Goal: Information Seeking & Learning: Understand process/instructions

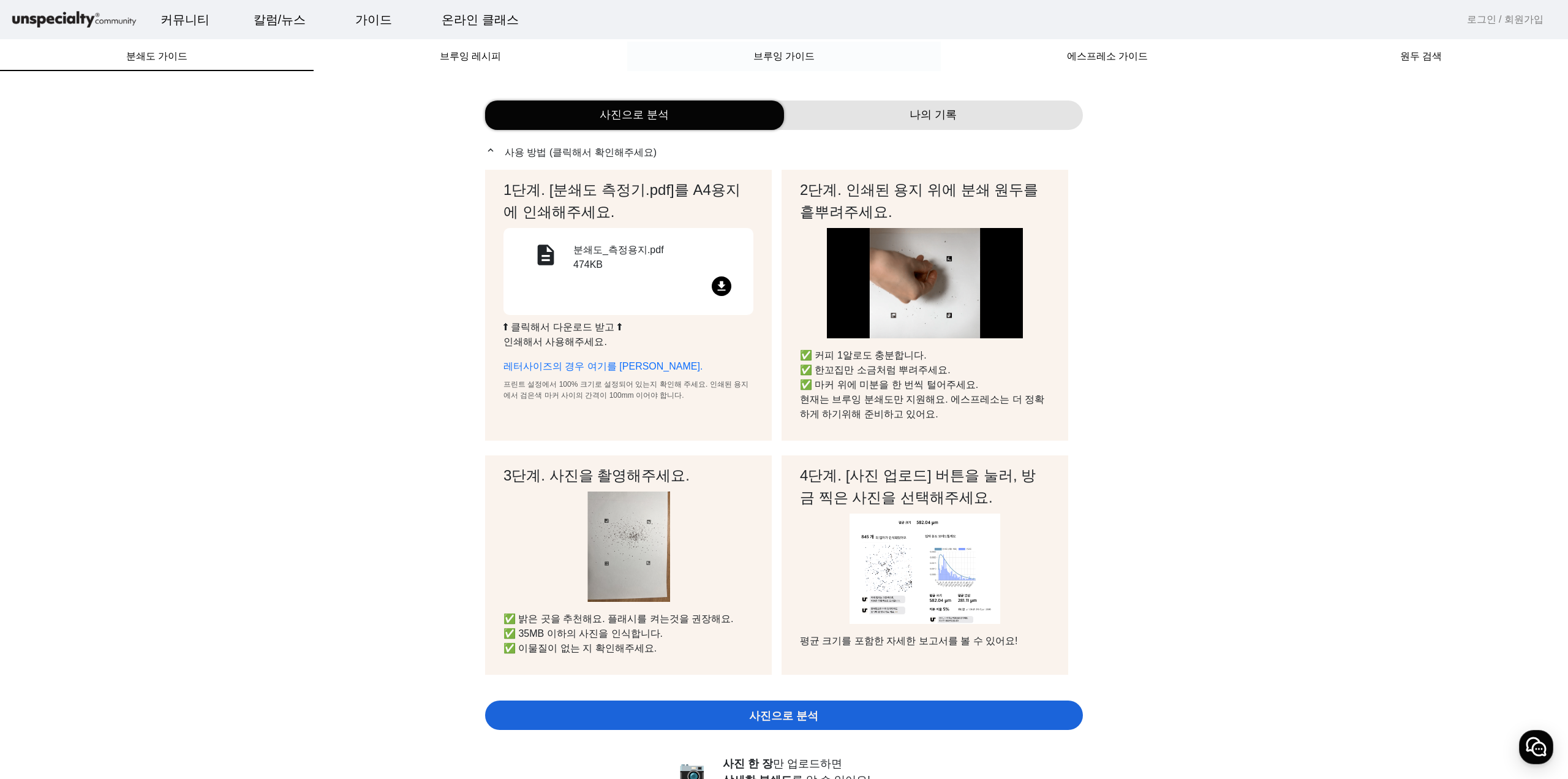
click at [770, 58] on span "브루잉 가이드" at bounding box center [784, 56] width 61 height 10
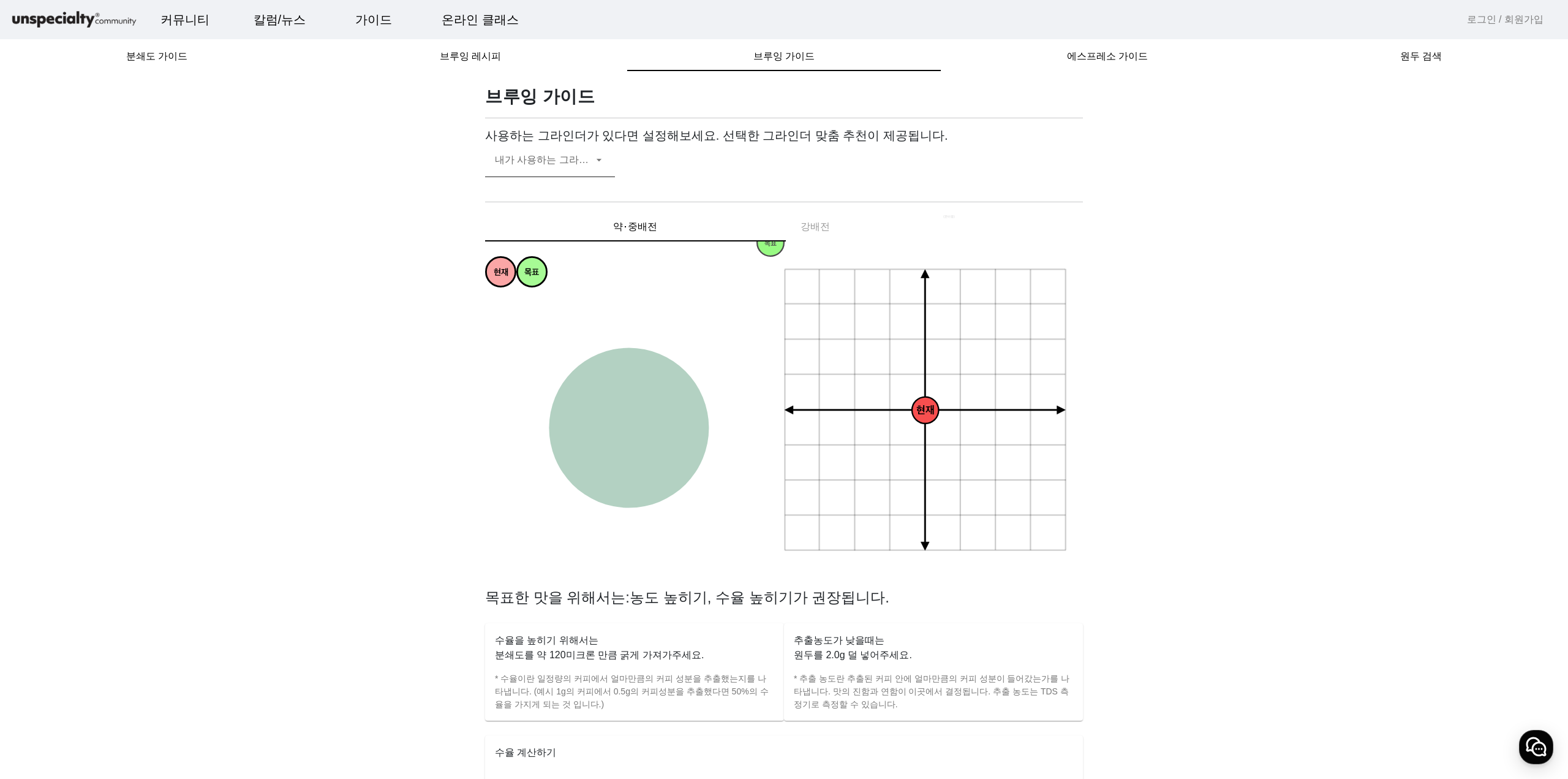
click at [577, 164] on span at bounding box center [544, 164] width 98 height 14
click at [544, 196] on span "코만단테 MK4" at bounding box center [551, 197] width 110 height 14
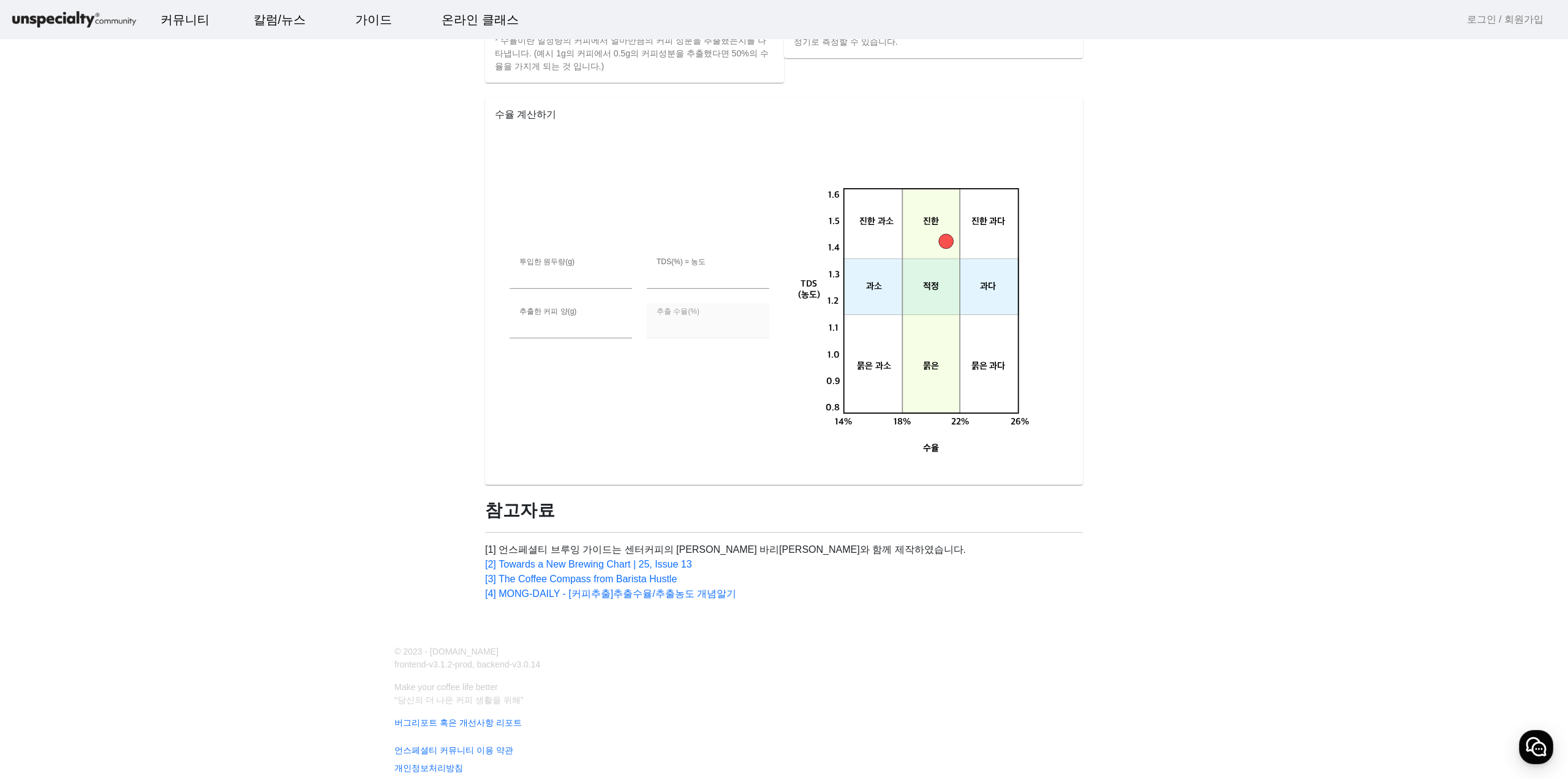
scroll to position [672, 0]
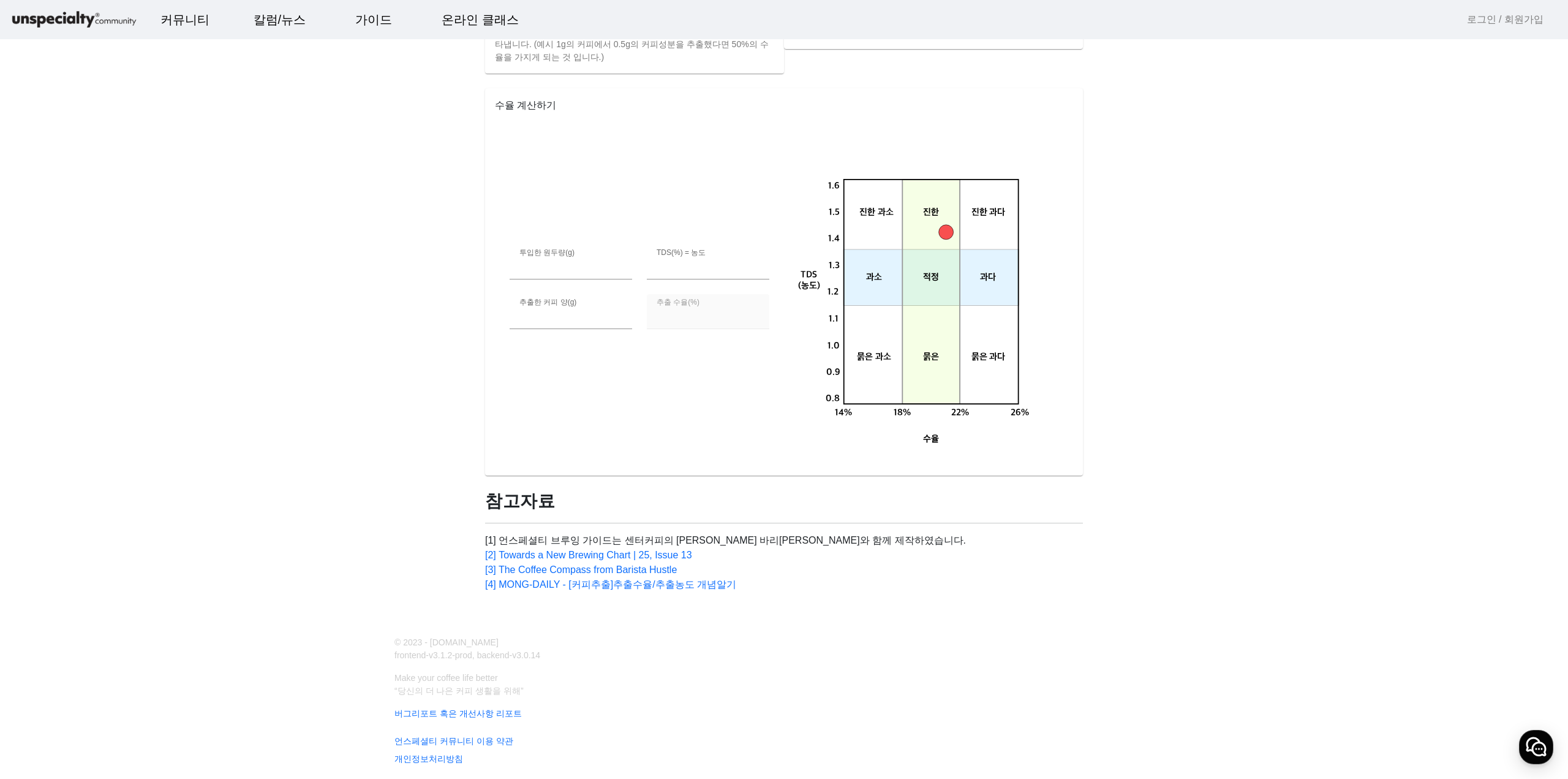
click at [669, 538] on link "[1] 언스페셜티 브루잉 가이드는 센터커피의 [PERSON_NAME] 바리[PERSON_NAME]와 함께 제작하였습니다." at bounding box center [725, 540] width 481 height 11
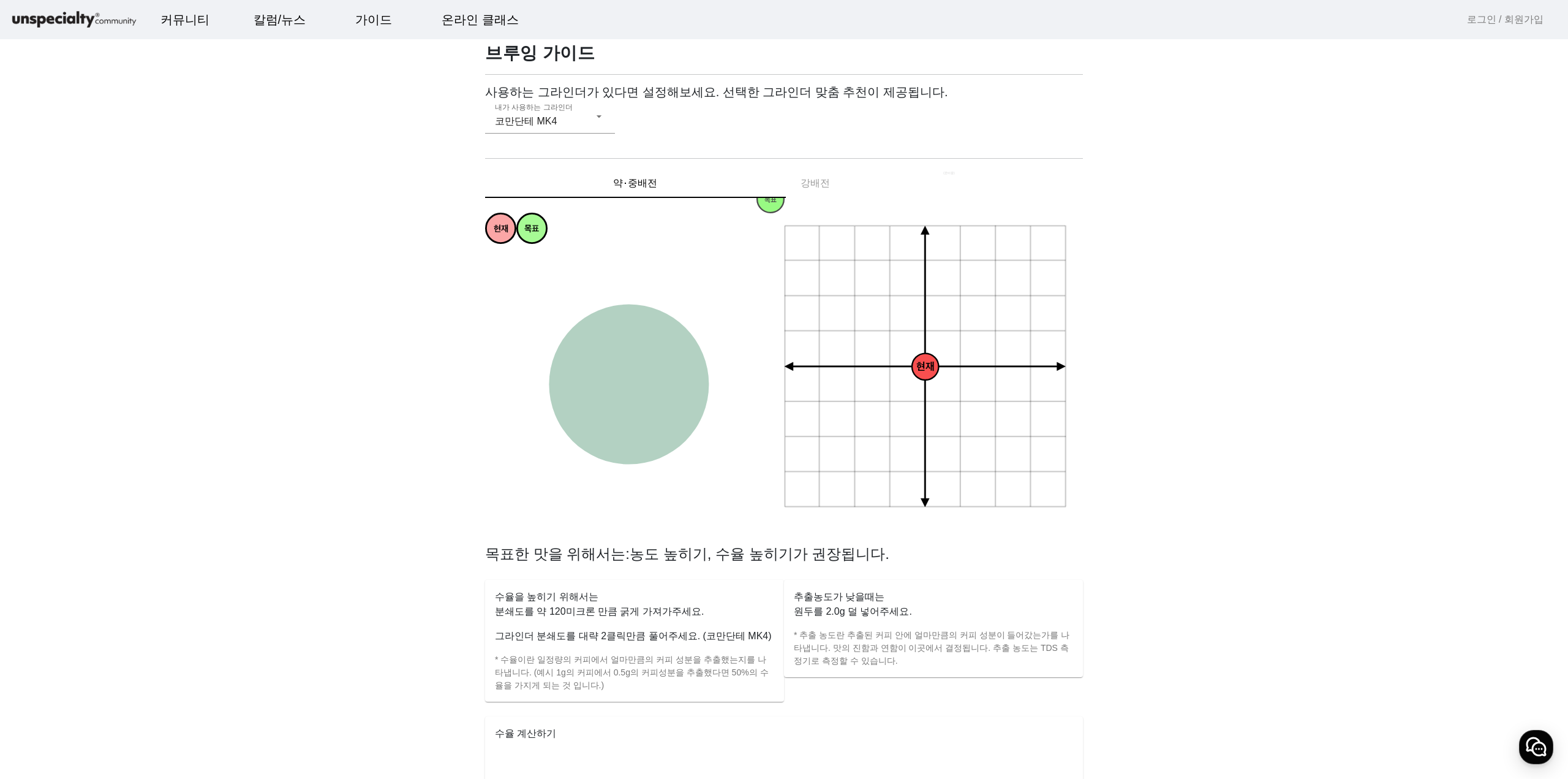
scroll to position [0, 0]
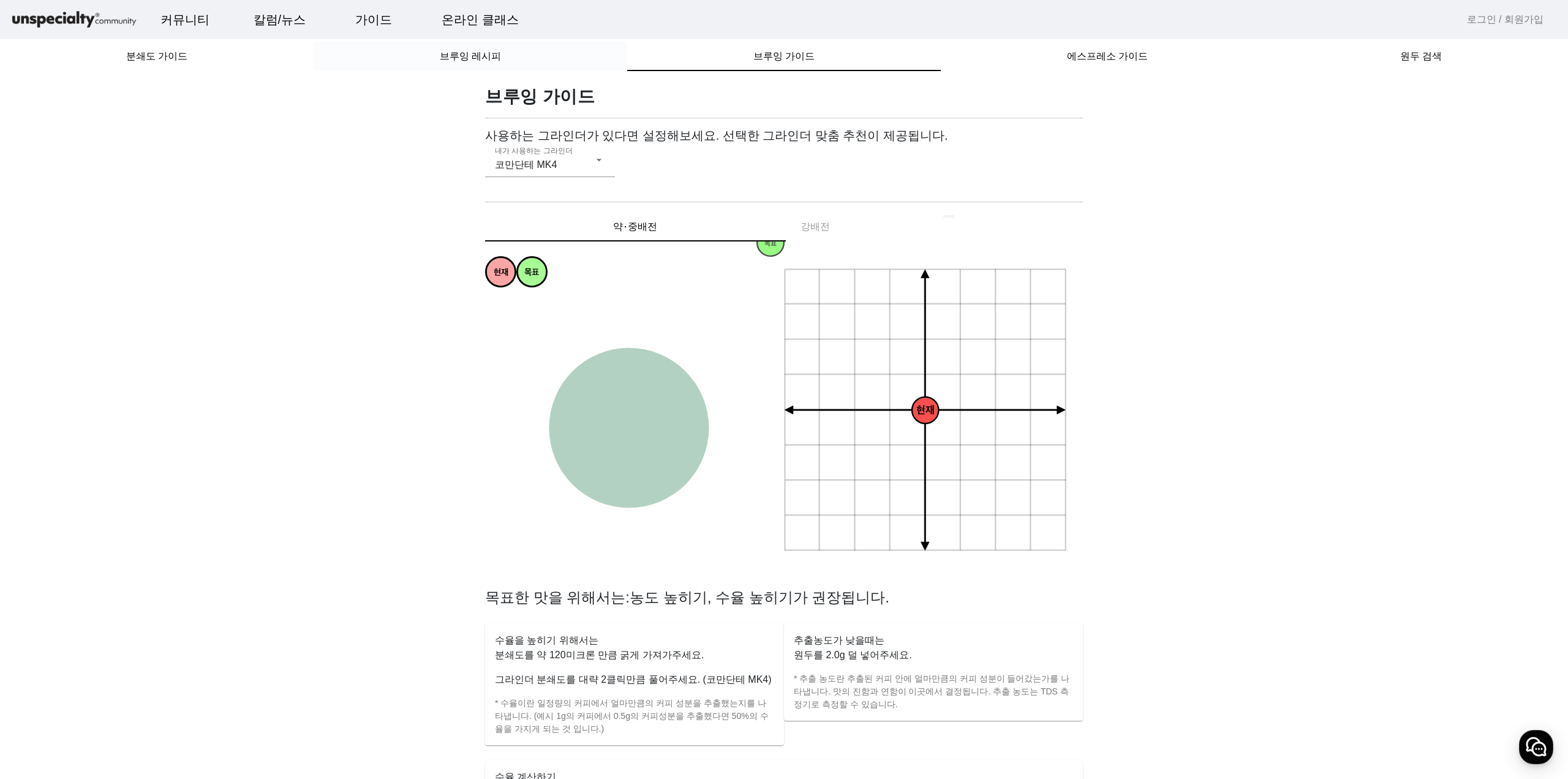
click at [460, 55] on span "브루잉 레시피" at bounding box center [470, 56] width 61 height 10
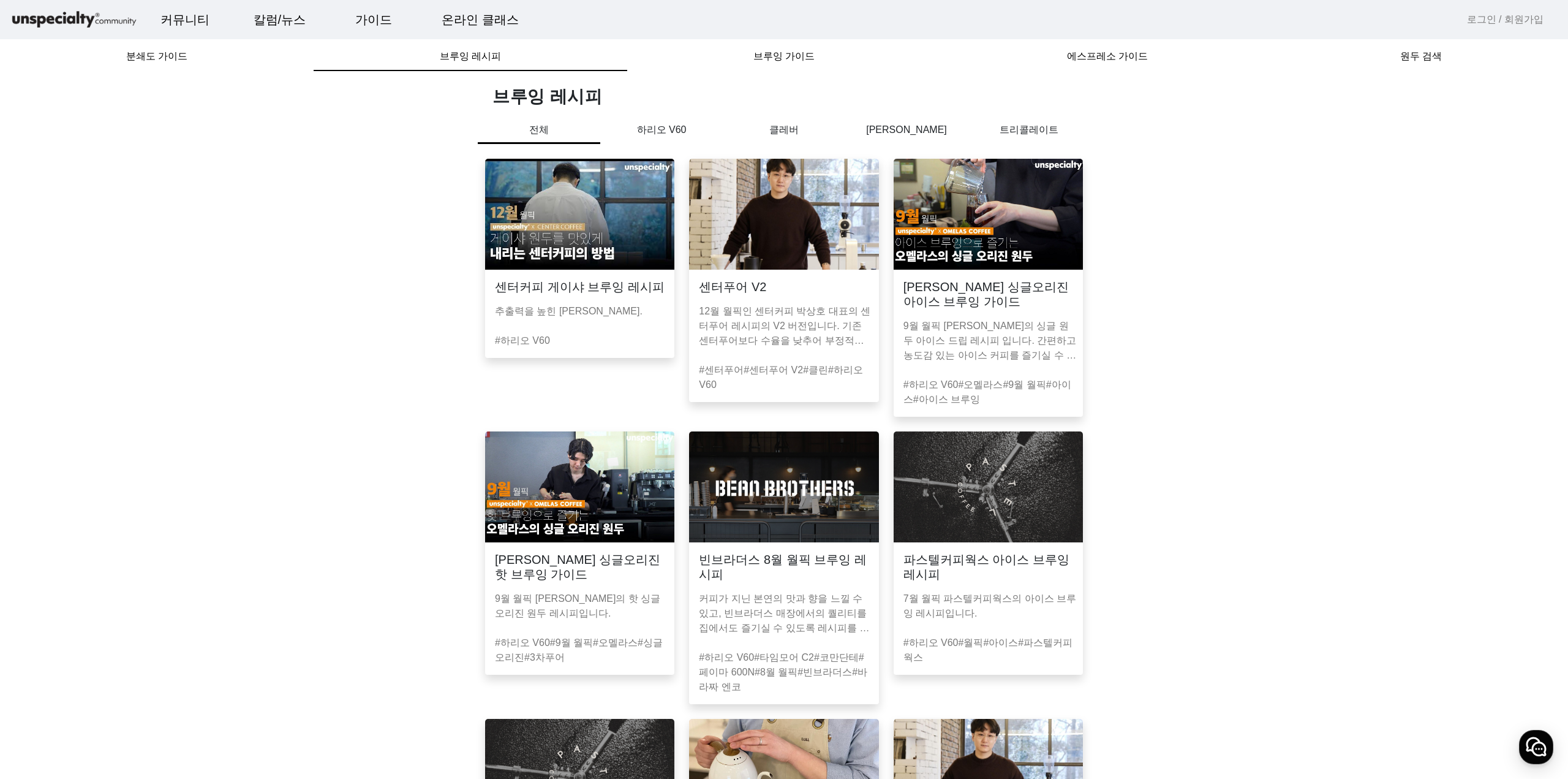
click at [786, 234] on img at bounding box center [784, 214] width 189 height 111
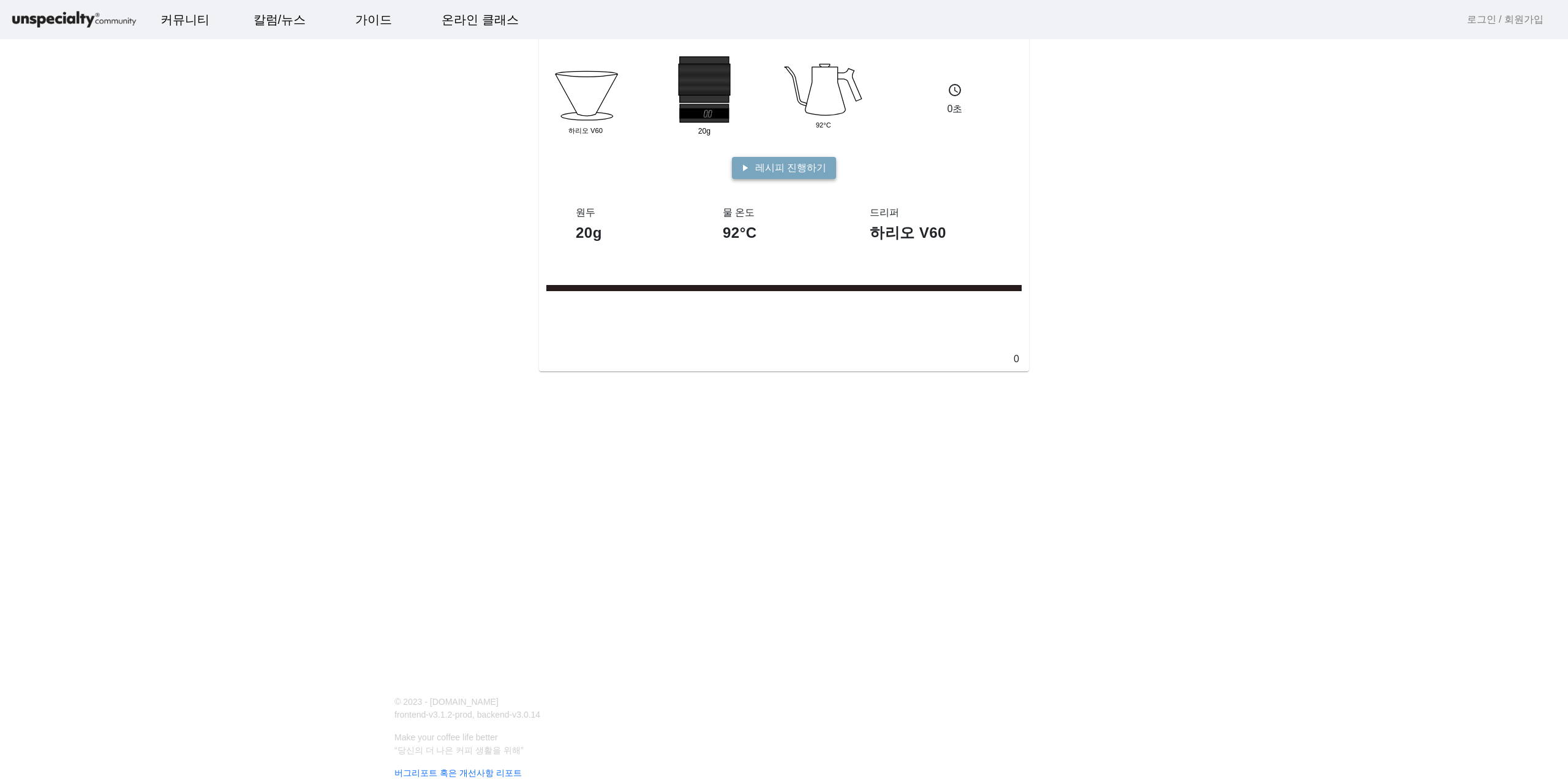
click at [786, 166] on span "레시피 진행하기" at bounding box center [791, 168] width 71 height 14
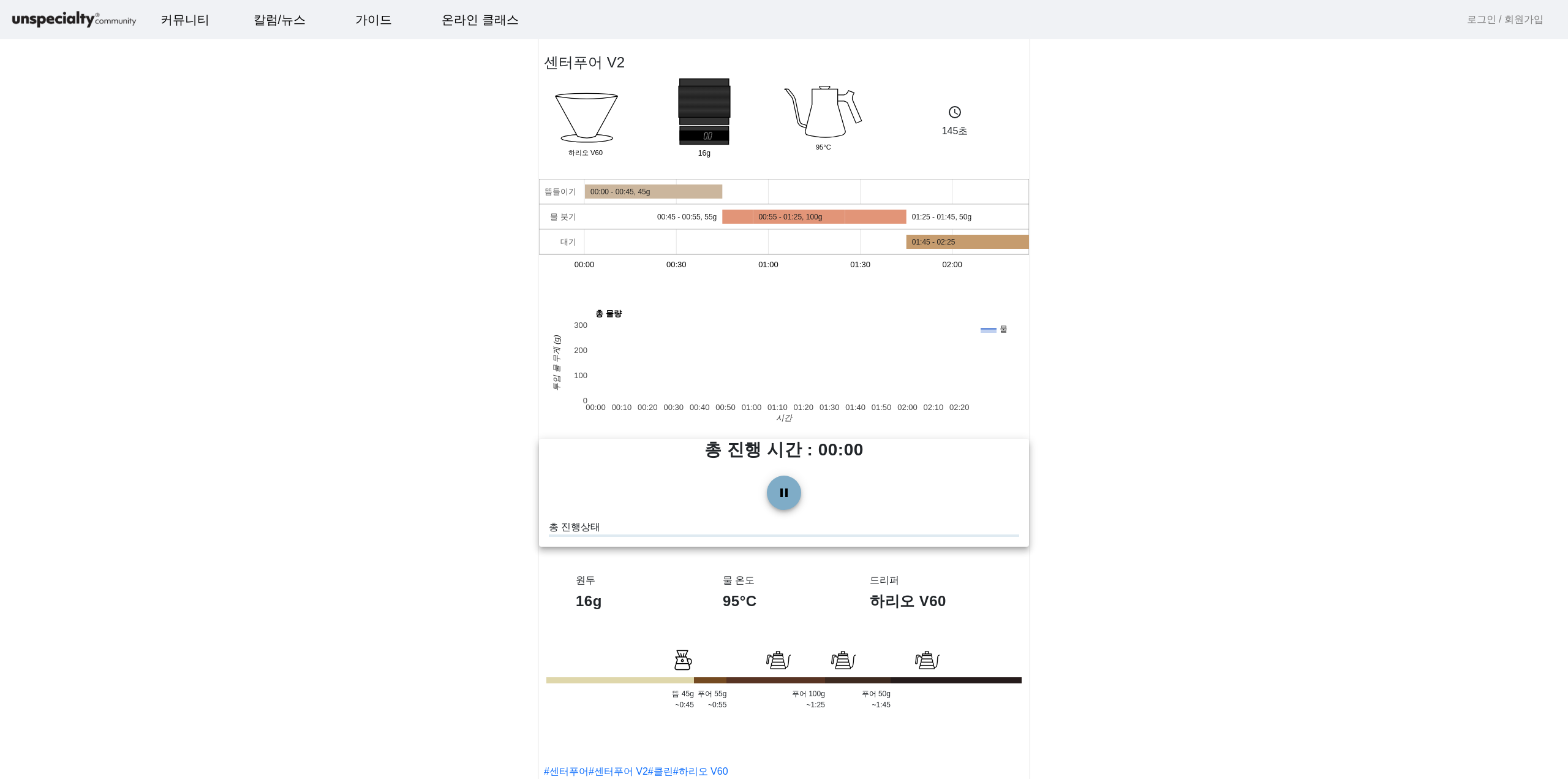
drag, startPoint x: 702, startPoint y: 120, endPoint x: 745, endPoint y: 128, distance: 43.7
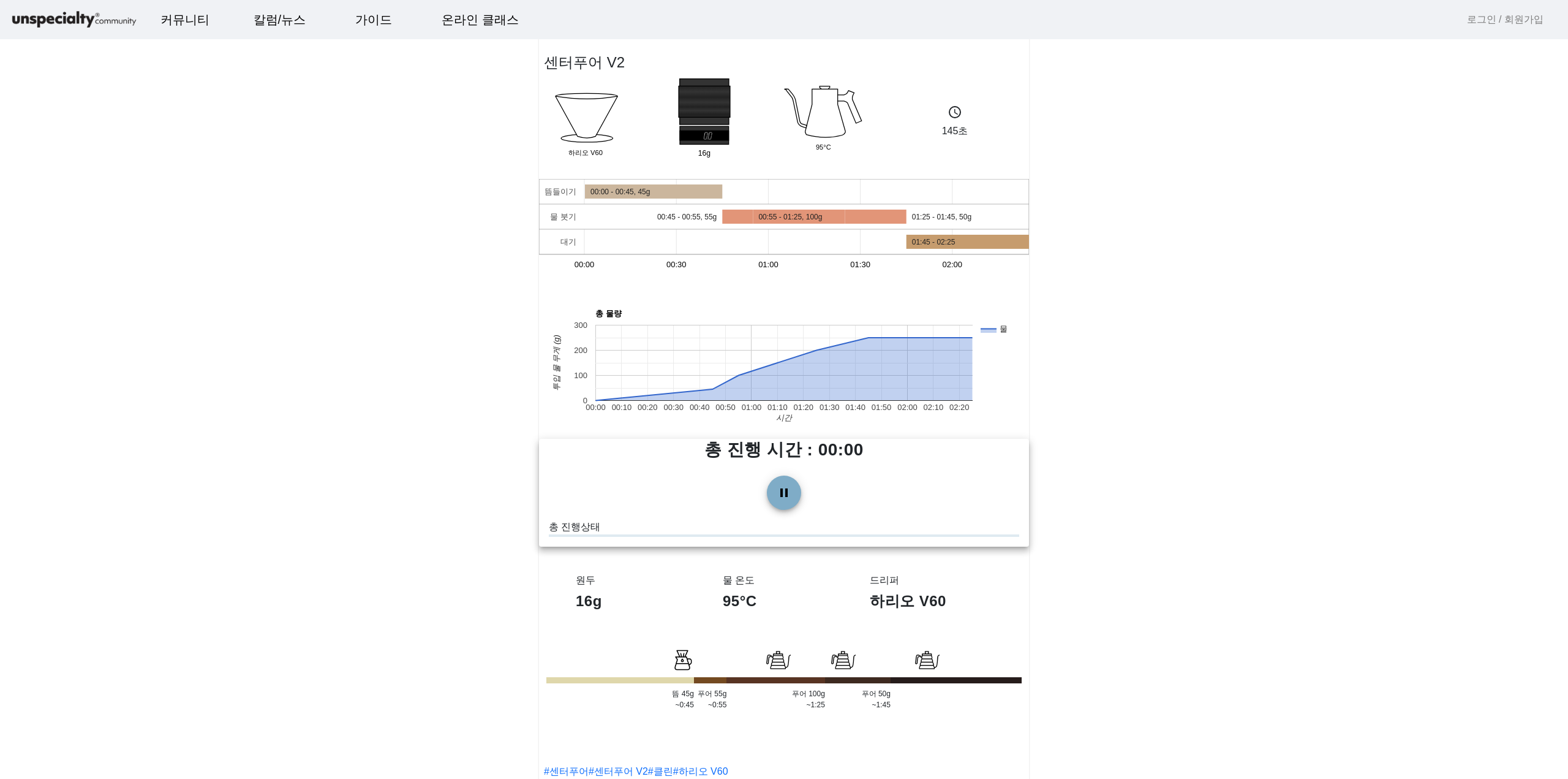
click at [704, 121] on polygon at bounding box center [704, 102] width 49 height 46
drag, startPoint x: 821, startPoint y: 129, endPoint x: 944, endPoint y: 132, distance: 123.0
click at [826, 130] on rect at bounding box center [823, 116] width 77 height 77
click at [957, 124] on p "145초" at bounding box center [955, 131] width 104 height 14
click at [793, 490] on span at bounding box center [784, 493] width 30 height 30
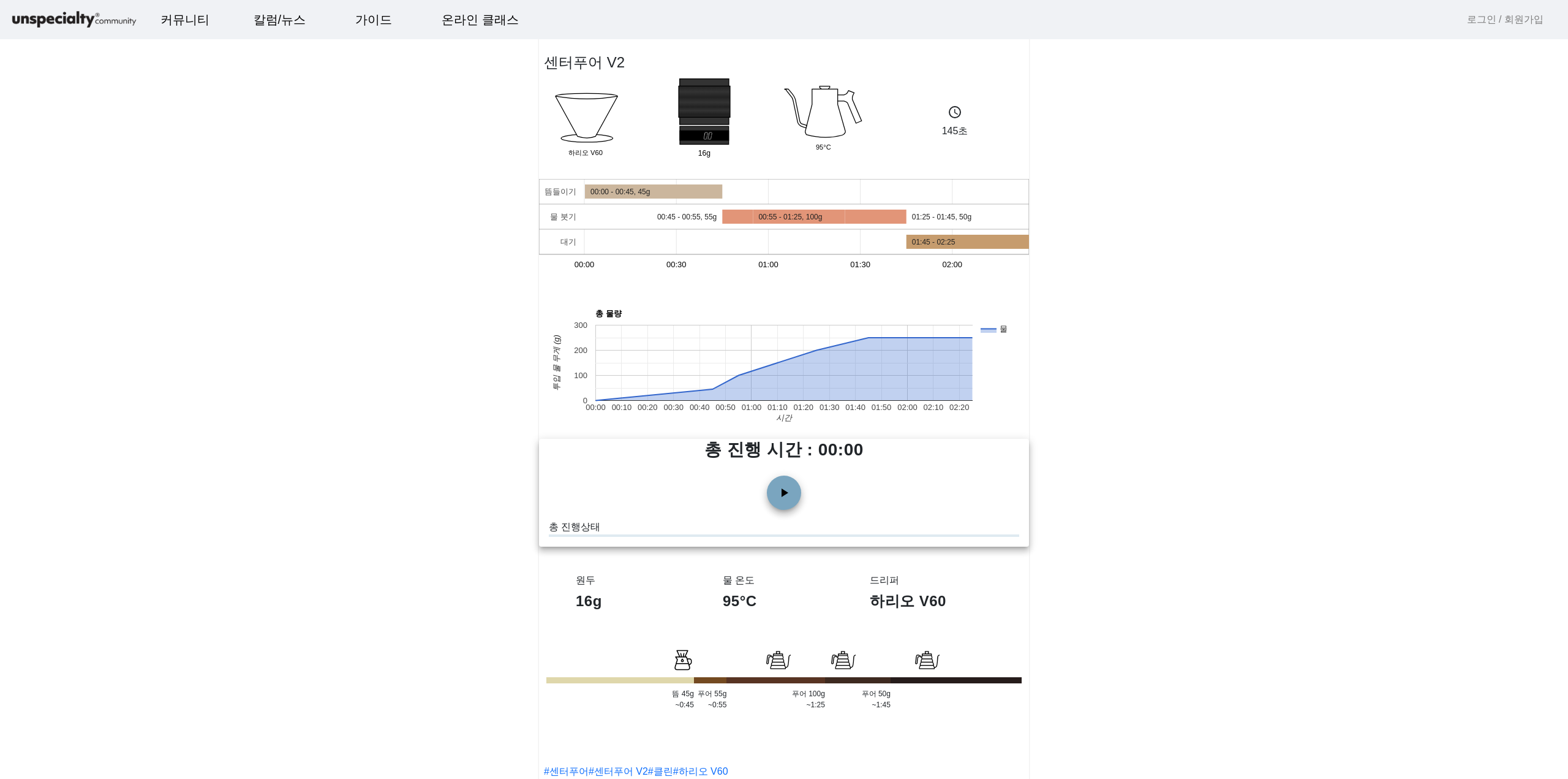
click at [784, 496] on span at bounding box center [784, 493] width 30 height 30
click at [806, 361] on icon "A chart." at bounding box center [784, 369] width 377 height 63
drag, startPoint x: 816, startPoint y: 332, endPoint x: 754, endPoint y: 301, distance: 69.3
click at [813, 330] on rect "A chart." at bounding box center [784, 363] width 378 height 76
drag, startPoint x: 722, startPoint y: 287, endPoint x: 690, endPoint y: 272, distance: 35.3
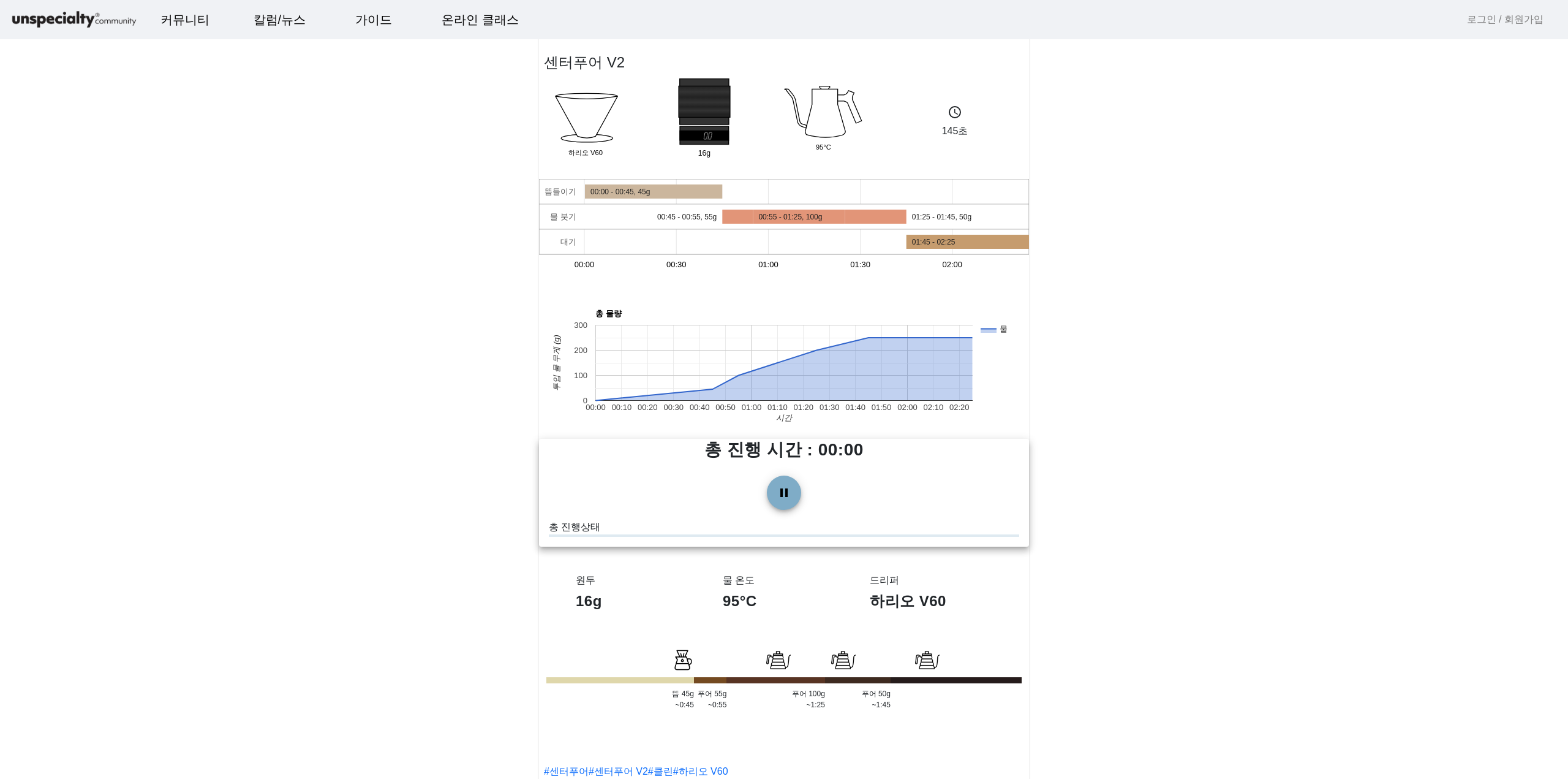
click at [714, 285] on icon "뜸들이기 물 붓기 대기 00:00 00:30 01:00 01:30 02:00 00:00 - 00:45, 45g 00:45 - 00:55, 55…" at bounding box center [784, 240] width 490 height 122
click at [682, 264] on text "00:30" at bounding box center [676, 264] width 20 height 9
click at [669, 261] on text "00:30" at bounding box center [676, 264] width 20 height 9
drag, startPoint x: 643, startPoint y: 195, endPoint x: 656, endPoint y: 189, distance: 14.3
click at [645, 195] on icon "뜸들이기 물 붓기 대기 00:00 00:30 01:00 01:30 02:00 00:00 - 00:45, 45g 00:45 - 00:55, 55…" at bounding box center [784, 240] width 490 height 122
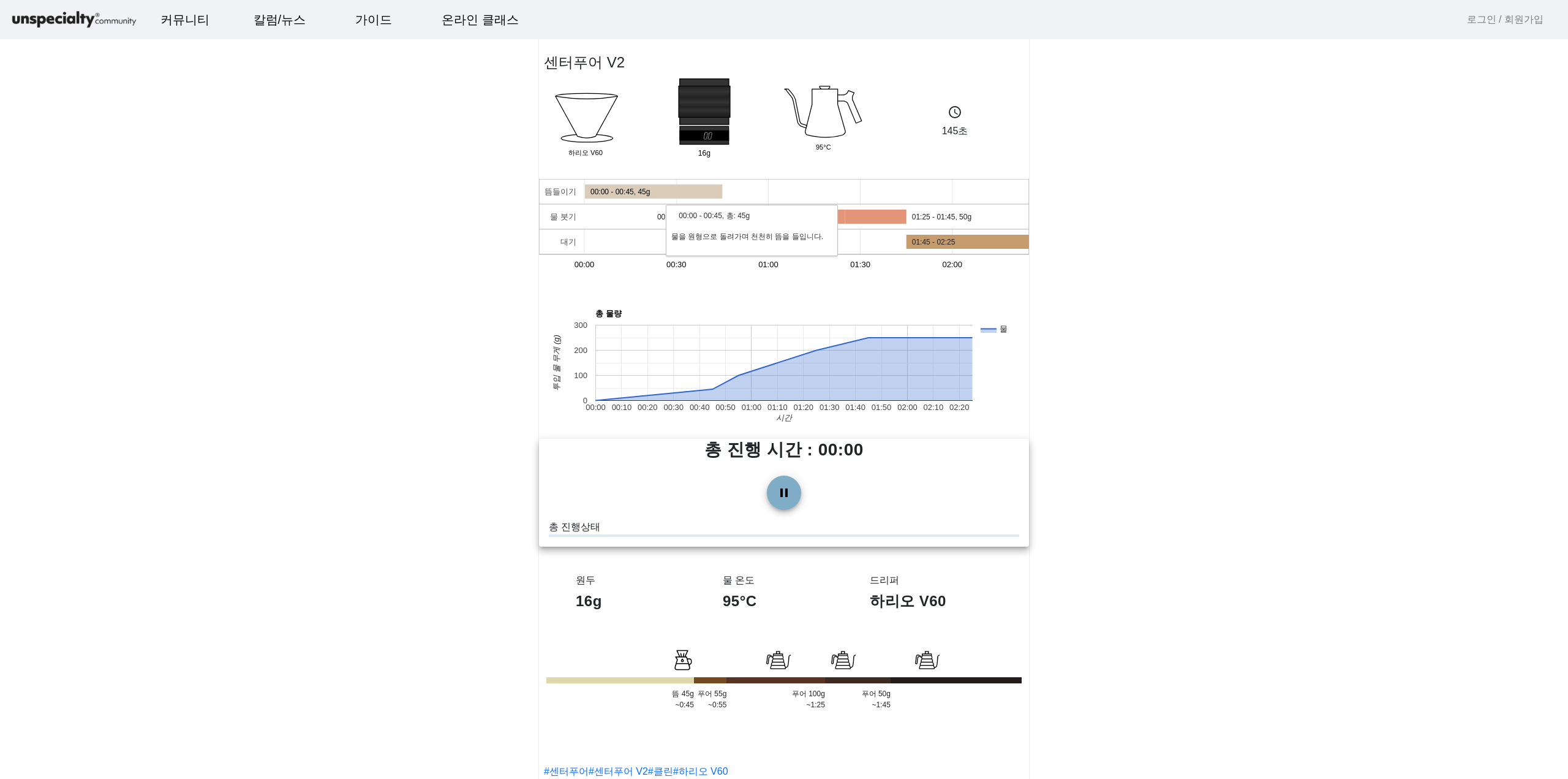
click at [656, 189] on rect "A chart." at bounding box center [654, 191] width 137 height 14
click at [449, 239] on app-recipe-single "센터푸어 V2 Dripper 하리오 V60 16g Group 95°C schedule 145초 뜸들이기 물 붓기 대기 00:00 00:30 0…" at bounding box center [784, 410] width 1568 height 791
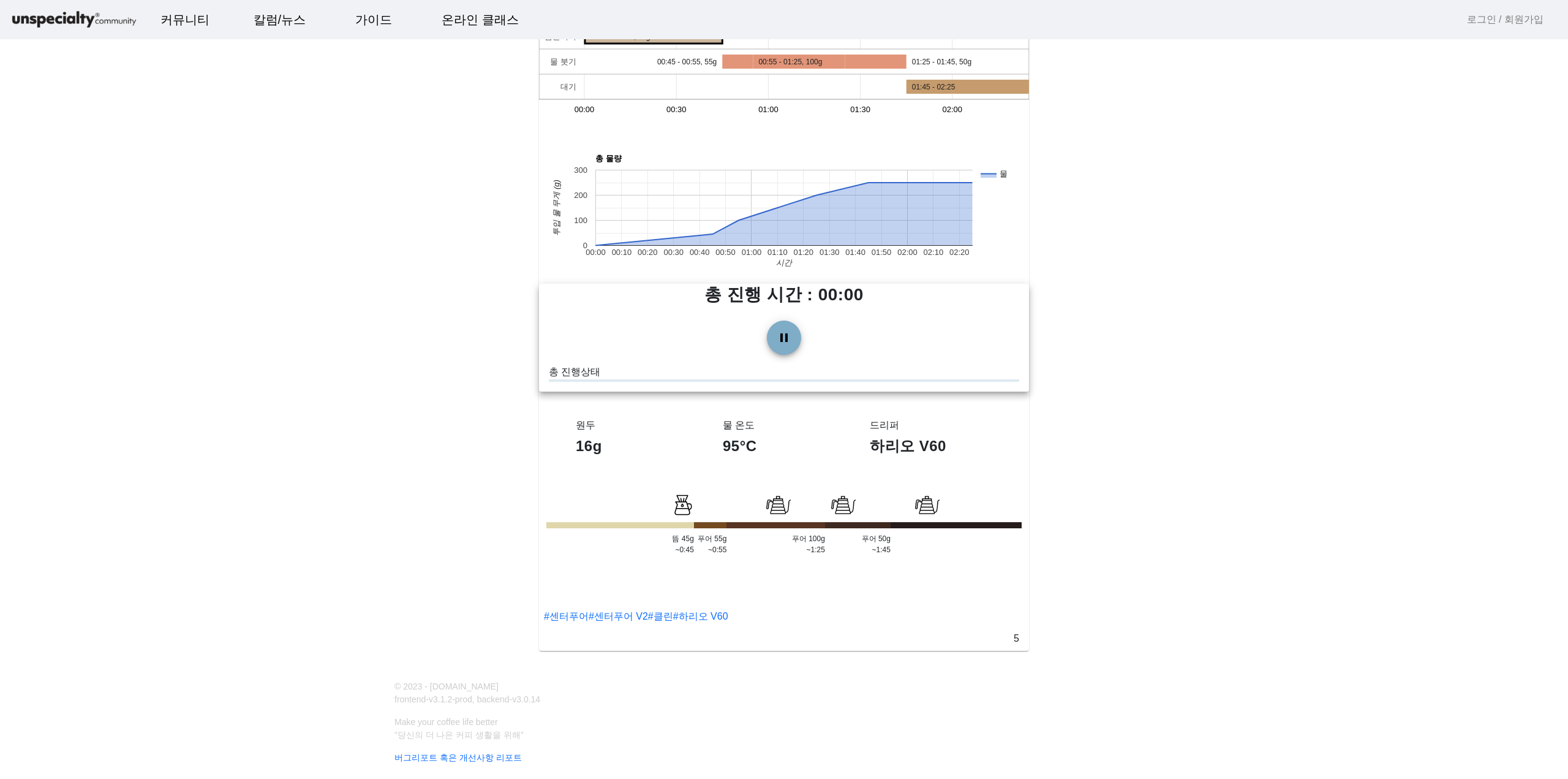
scroll to position [199, 0]
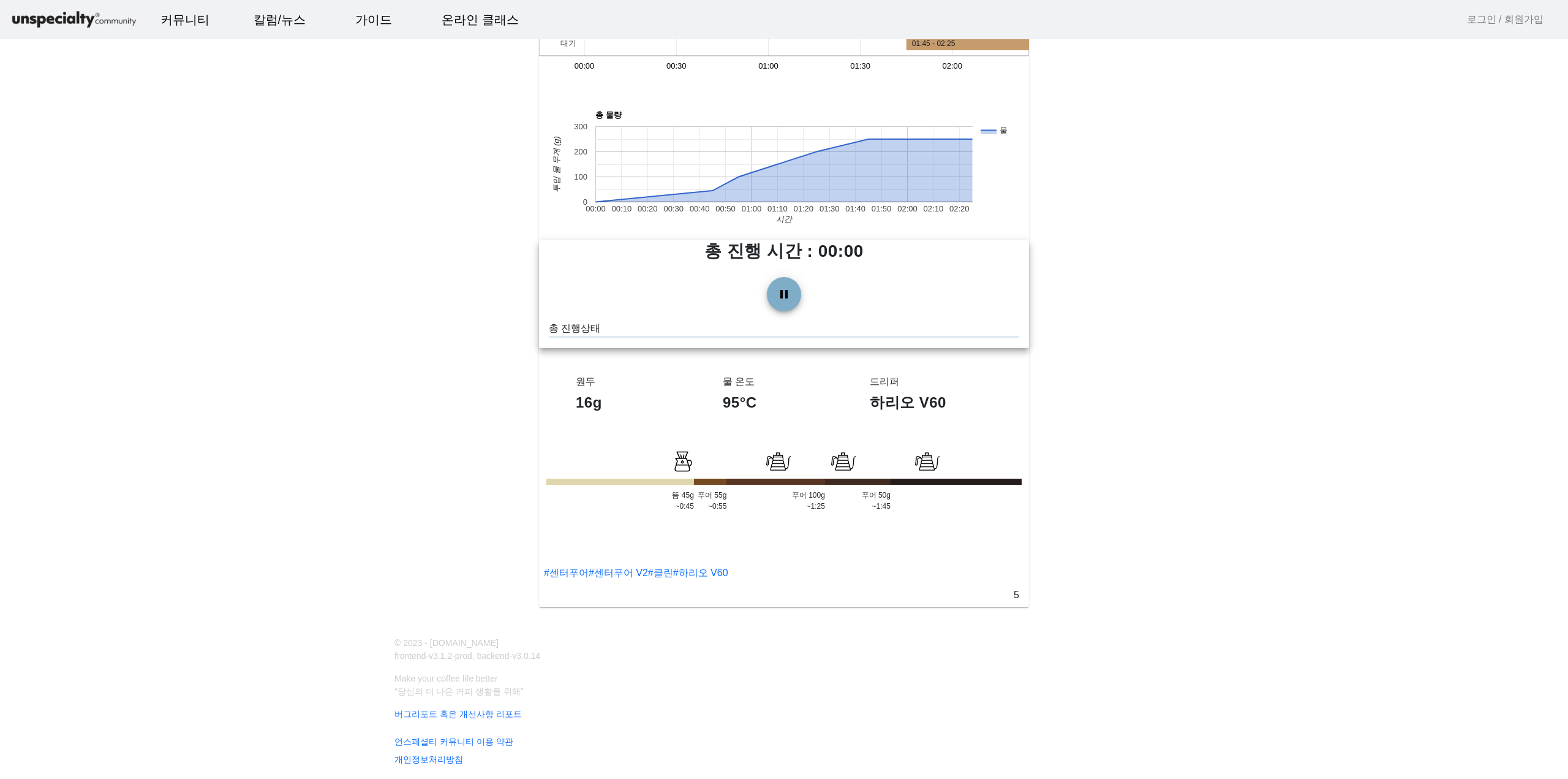
click at [1016, 591] on p "5" at bounding box center [1016, 593] width 15 height 16
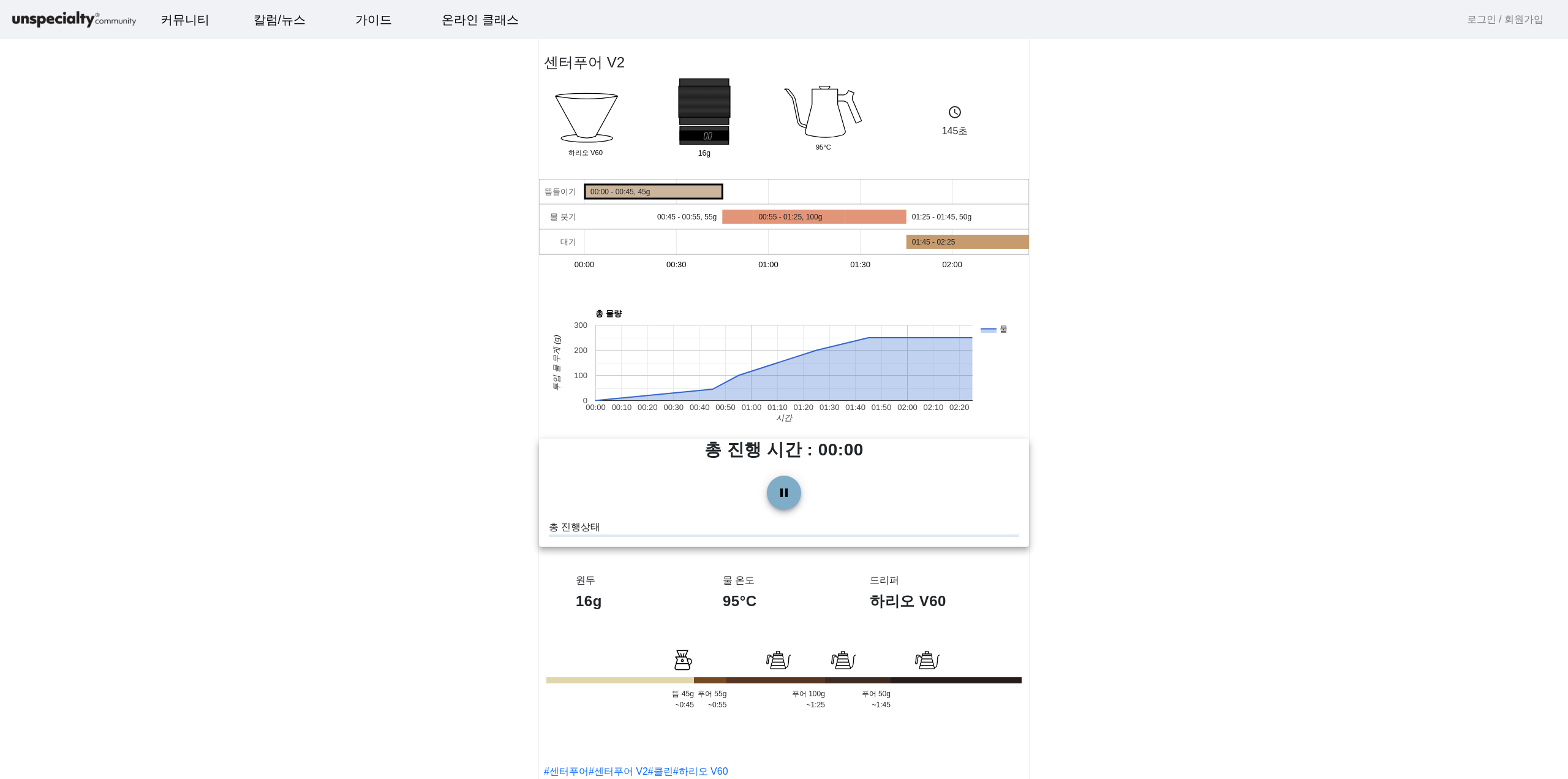
drag, startPoint x: 268, startPoint y: 74, endPoint x: 440, endPoint y: 89, distance: 172.7
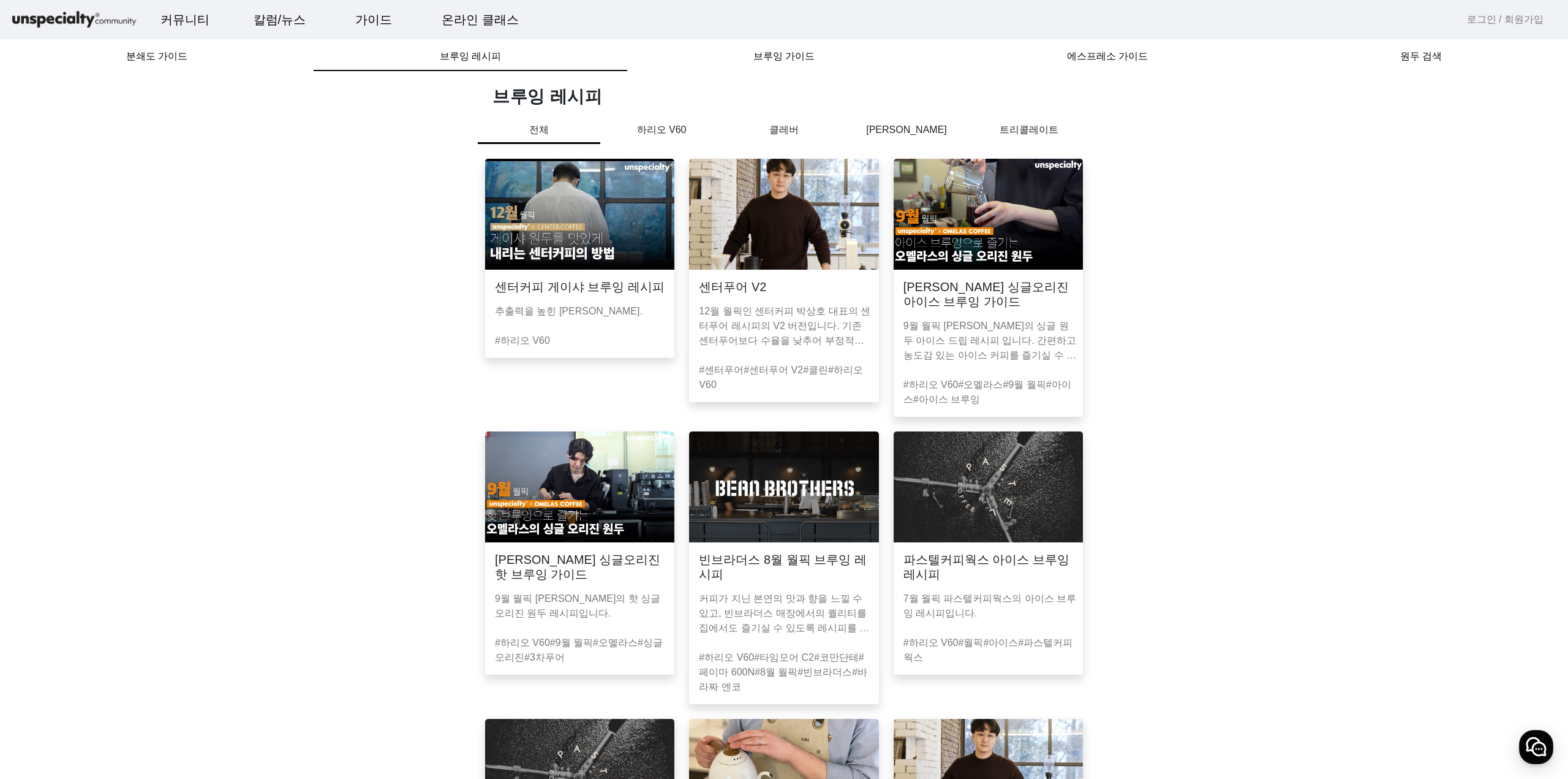
click at [720, 375] on link "#센터푸어" at bounding box center [722, 370] width 45 height 11
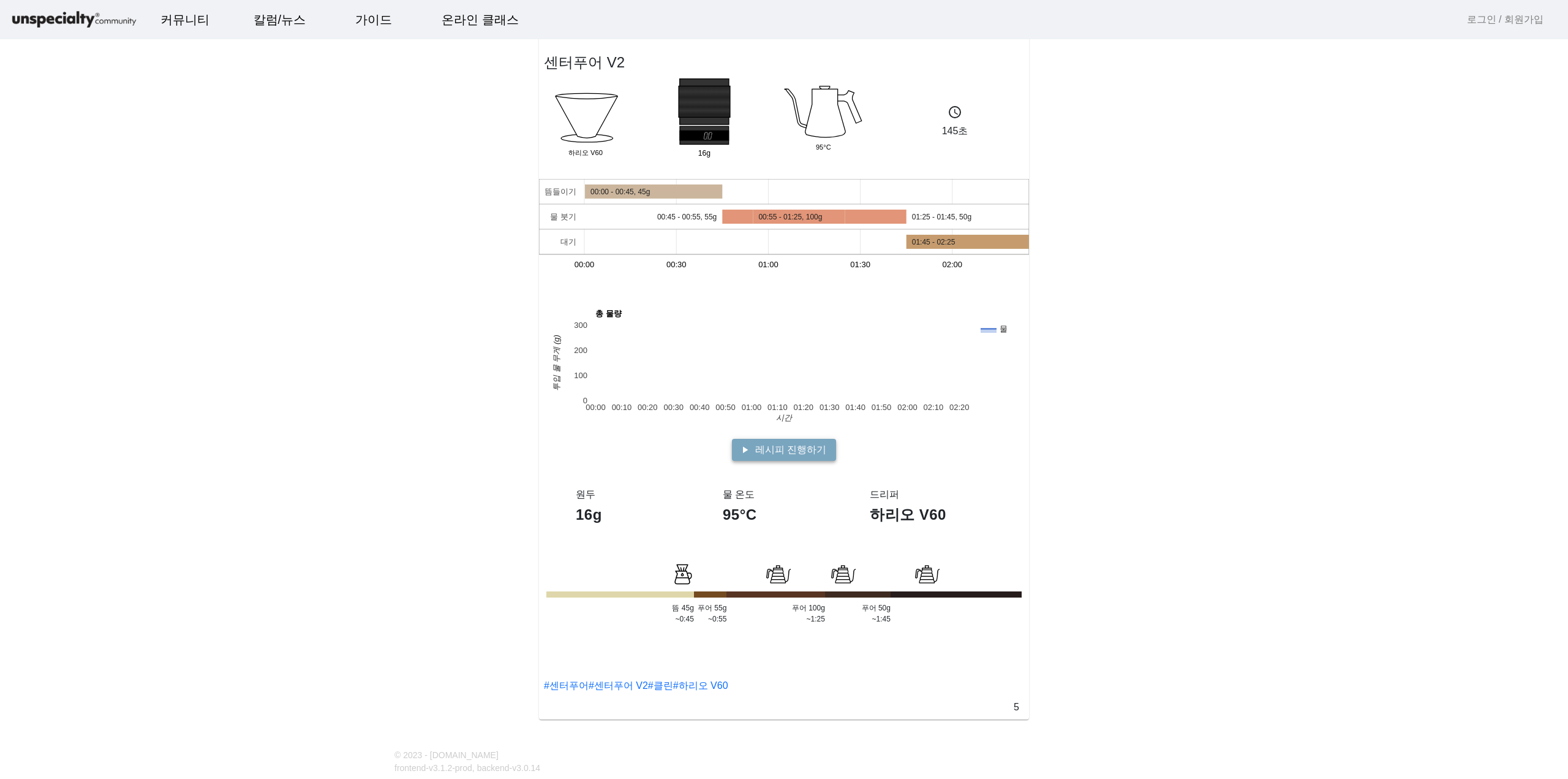
click at [791, 451] on span "레시피 진행하기" at bounding box center [791, 449] width 71 height 14
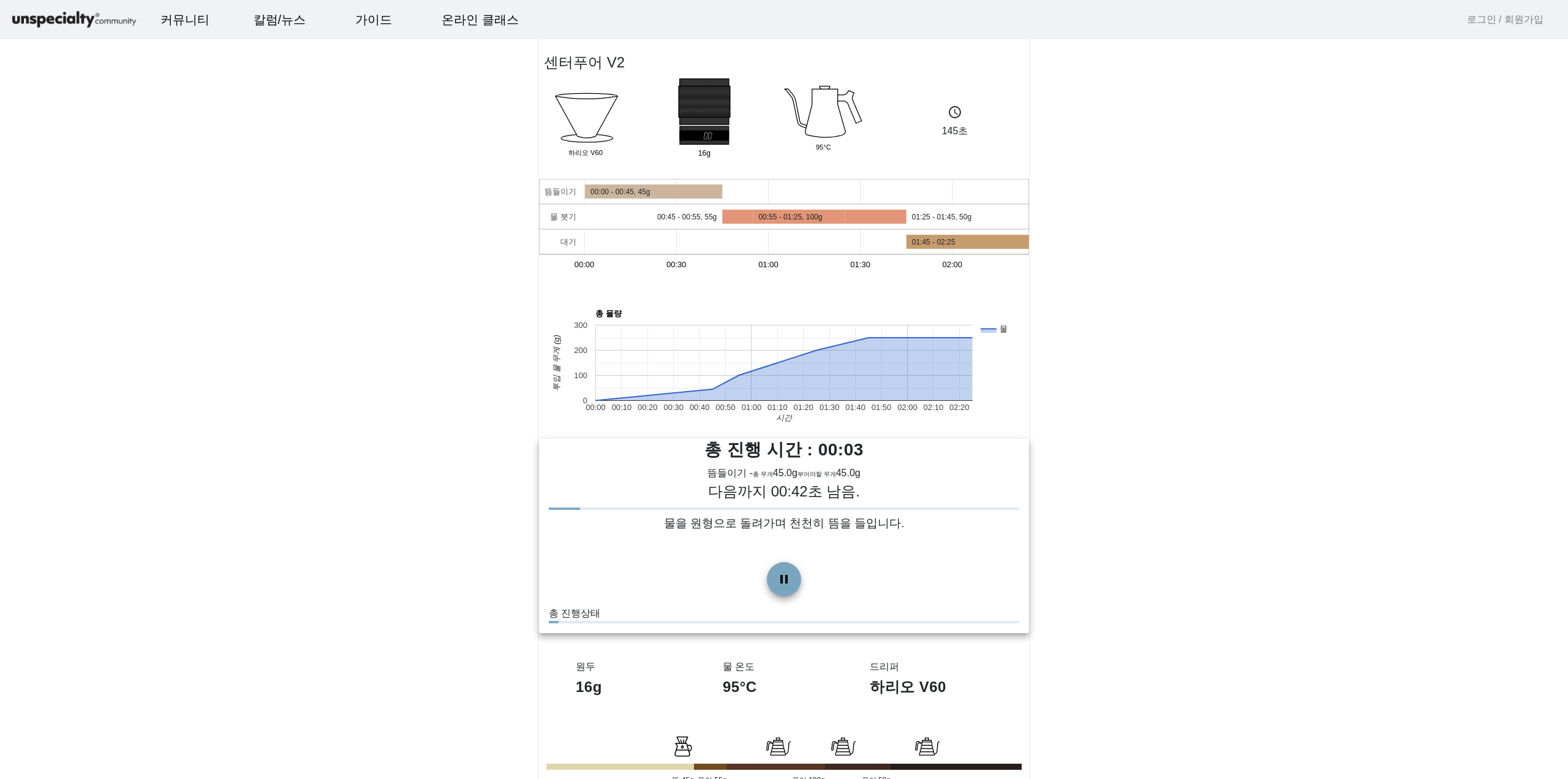
click at [781, 578] on span at bounding box center [784, 579] width 30 height 30
click at [708, 139] on polygon at bounding box center [704, 135] width 49 height 9
drag, startPoint x: 578, startPoint y: 85, endPoint x: 578, endPoint y: 72, distance: 13.0
click at [578, 84] on rect at bounding box center [585, 117] width 78 height 78
click at [609, 68] on mat-card "센터푸어 V2 Dripper 하리오 V60 16g Group 95°C schedule 145초 뜸들이기 물 붓기 대기 00:00 00:30 0…" at bounding box center [784, 453] width 490 height 877
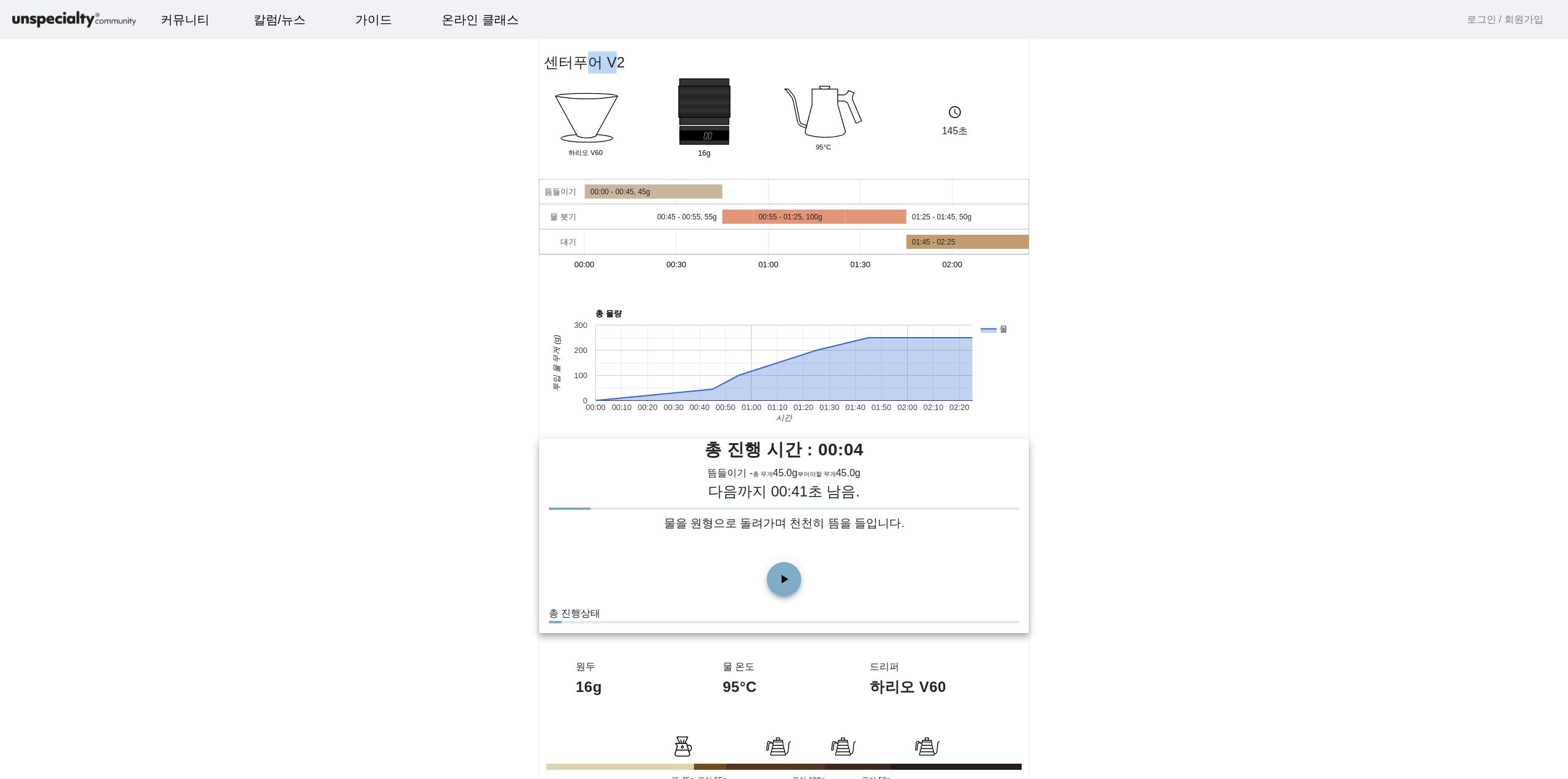
scroll to position [285, 0]
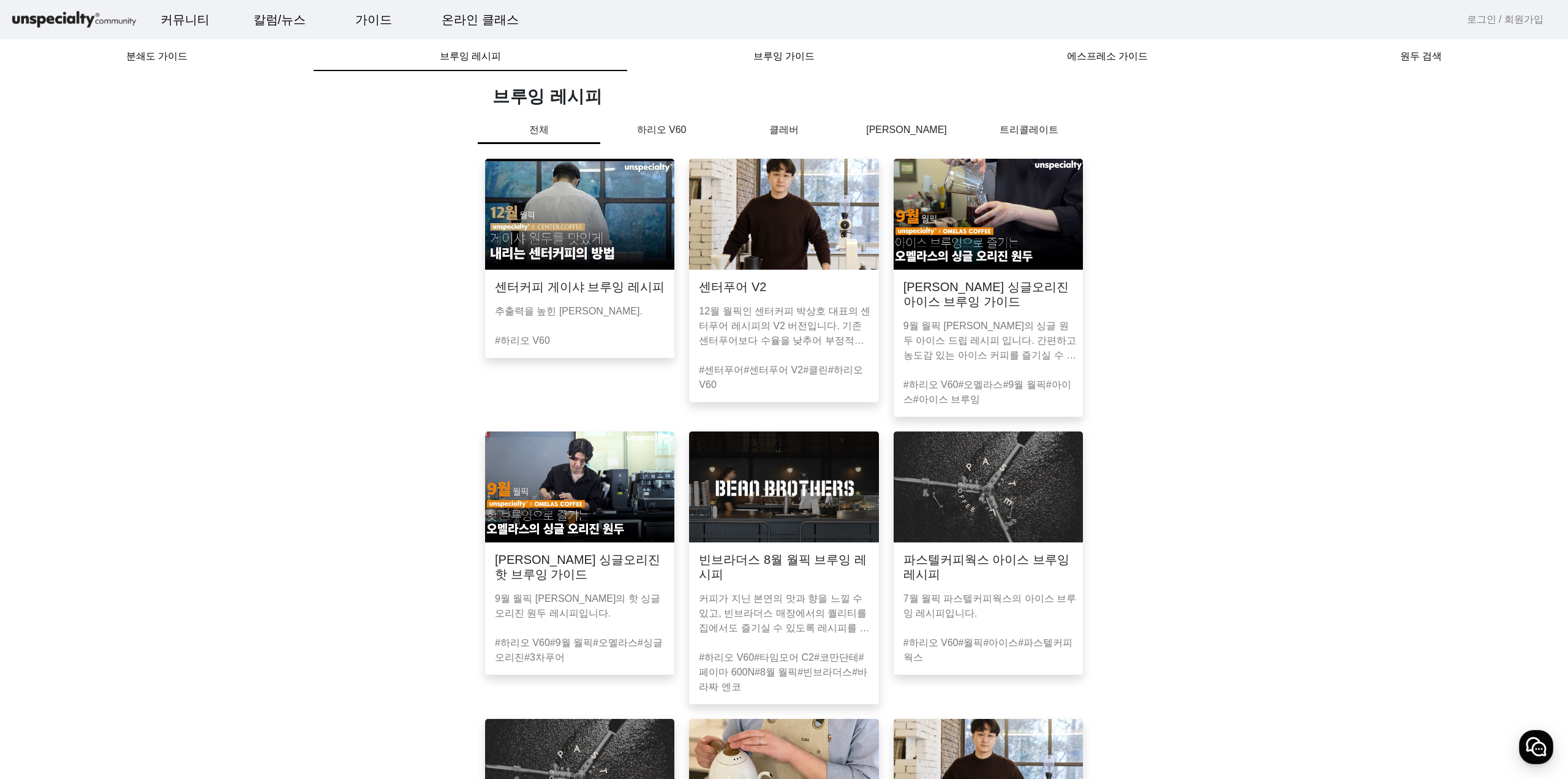
click at [764, 313] on p "12월 월픽인 센터커피 박상호 대표의 센터푸어 레시피의 V2 버전입니다. 기존 센터푸어보다 수율을 낮추어 부정적인 맛이 억제되었습니다." at bounding box center [786, 326] width 174 height 44
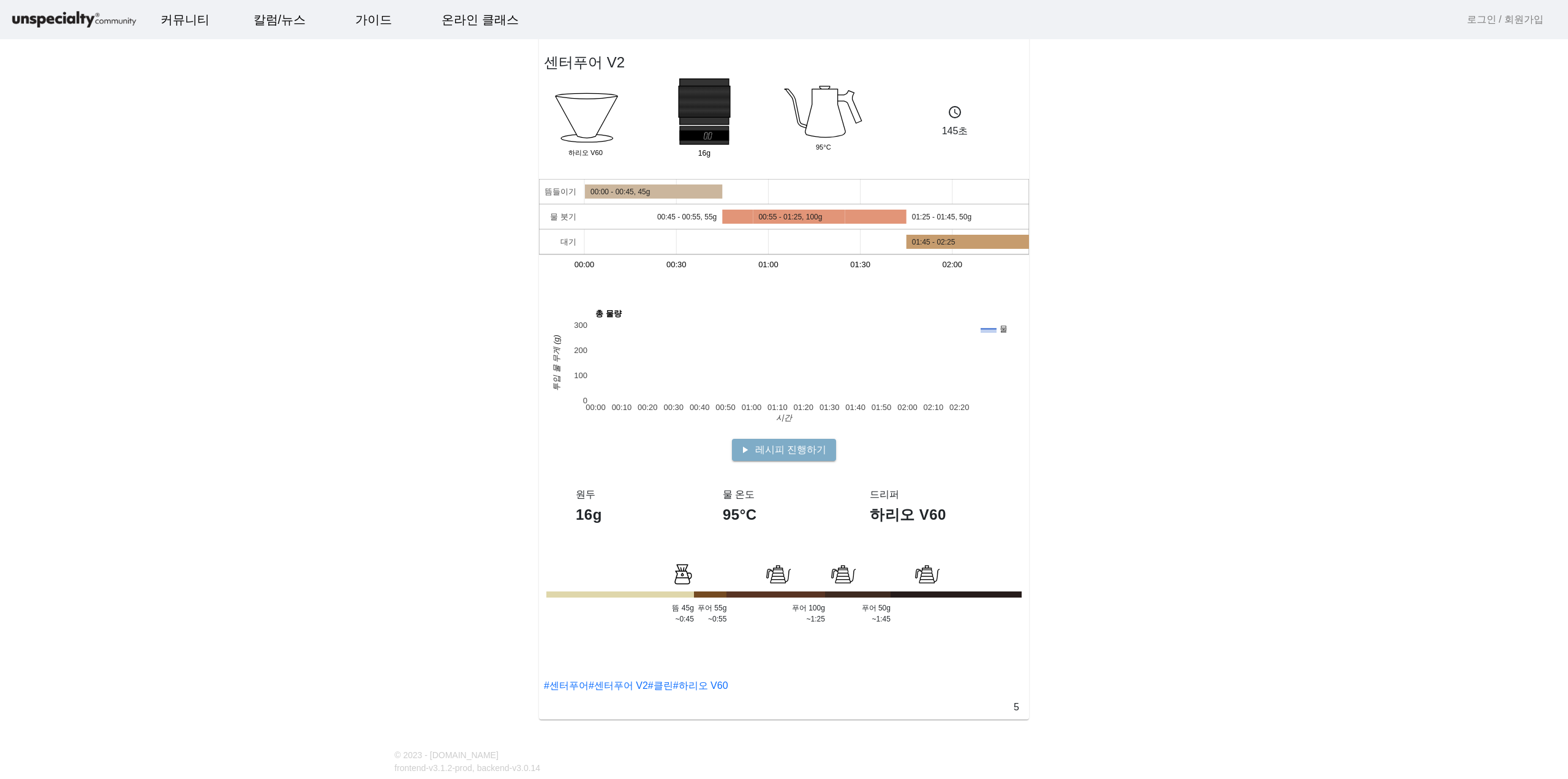
drag, startPoint x: 1044, startPoint y: 139, endPoint x: 983, endPoint y: 144, distance: 61.2
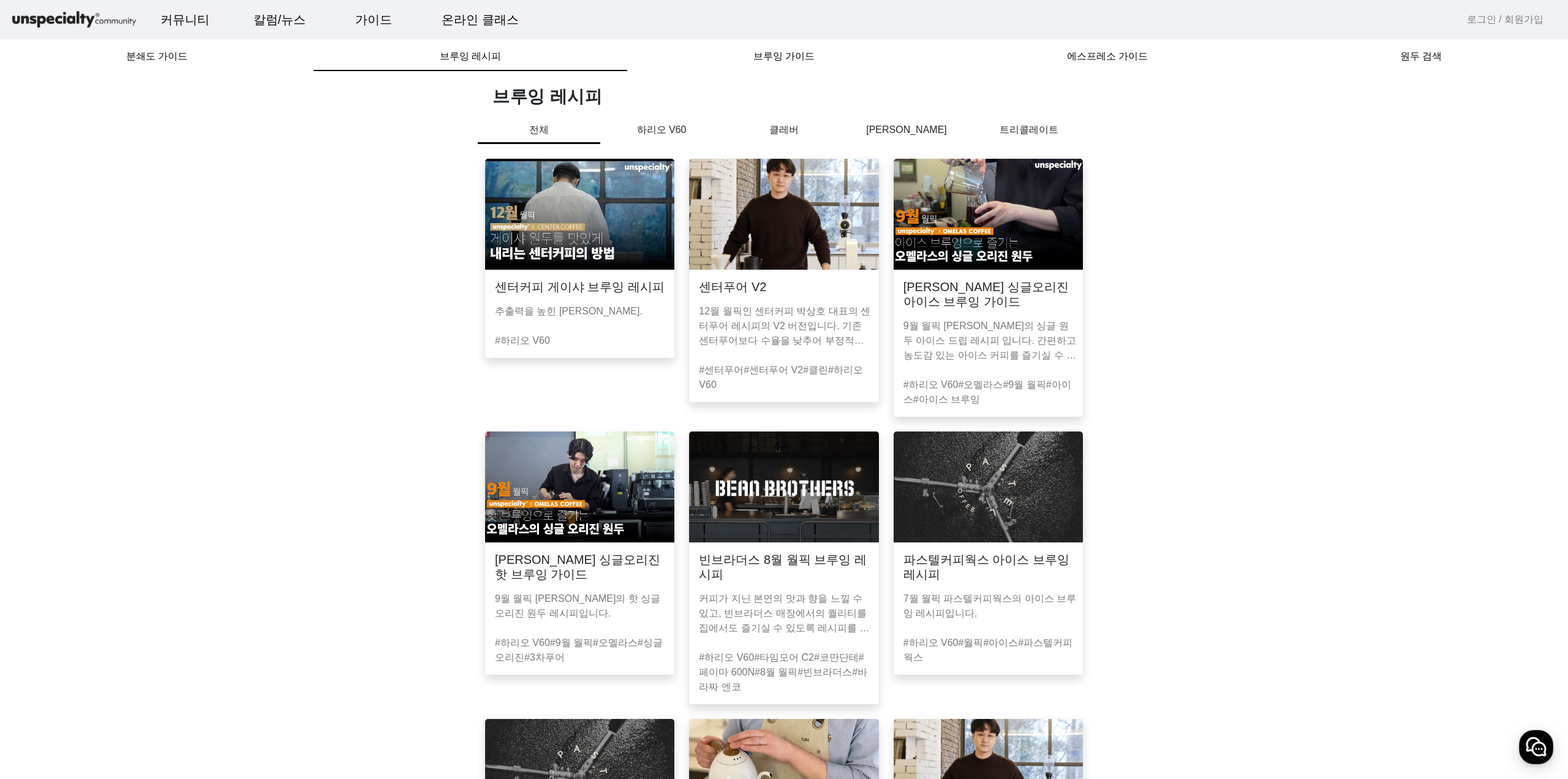
click at [580, 236] on img at bounding box center [580, 214] width 189 height 111
